Goal: Find specific page/section: Find specific page/section

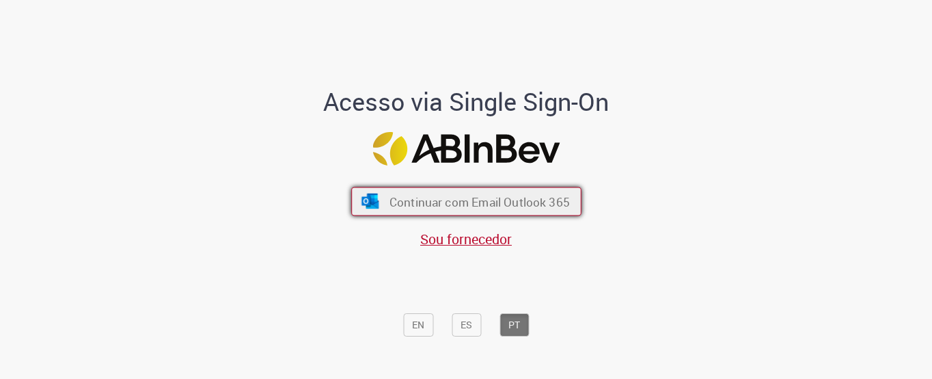
click at [440, 204] on span "Continuar com Email Outlook 365" at bounding box center [479, 201] width 180 height 16
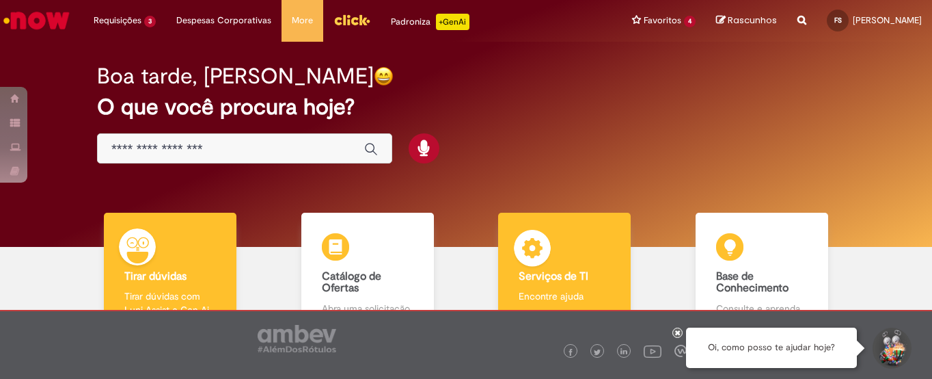
click at [566, 268] on div "Serviços de TI Serviços de TI Encontre ajuda" at bounding box center [564, 272] width 133 height 118
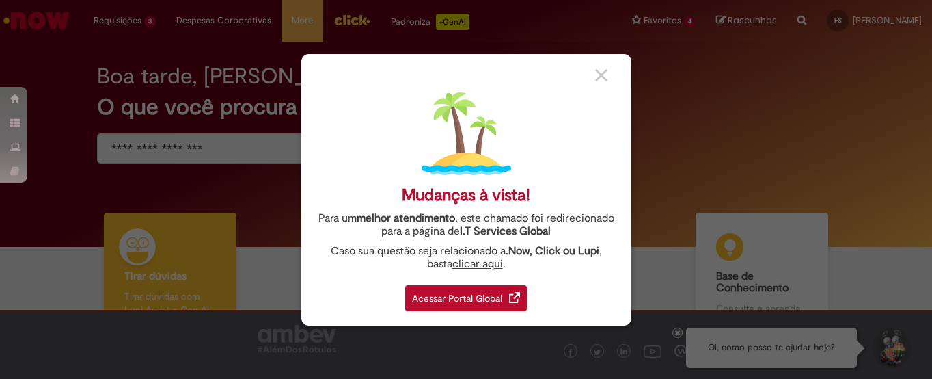
click at [446, 298] on div "Acessar Portal Global" at bounding box center [466, 298] width 122 height 26
